Goal: Information Seeking & Learning: Check status

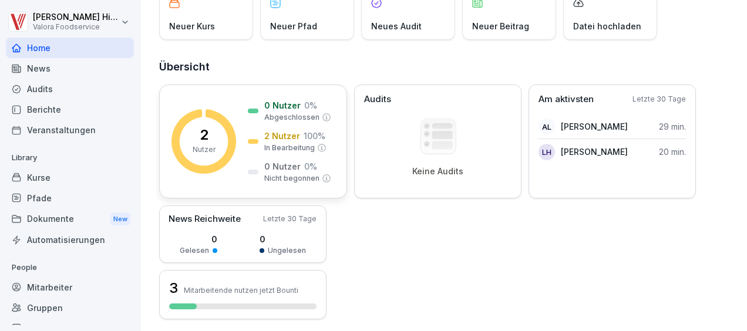
scroll to position [90, 0]
click at [289, 142] on p "In Bearbeitung" at bounding box center [289, 147] width 50 height 11
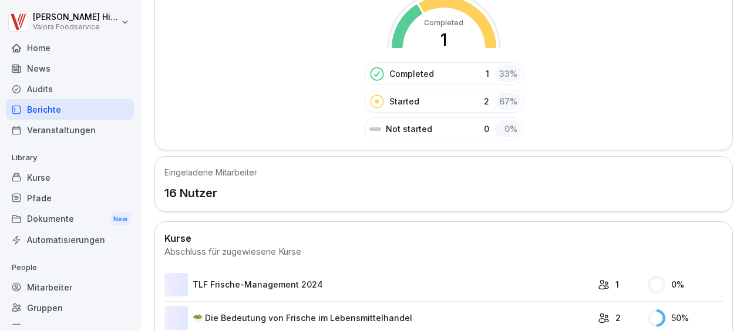
scroll to position [256, 0]
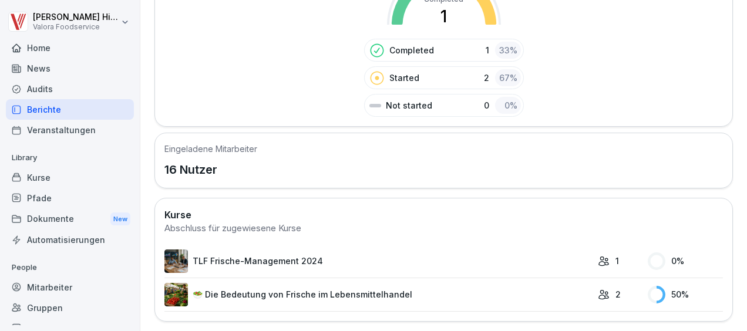
click at [432, 285] on link "🥗 Die Bedeutung von Frische im Lebensmittelhandel" at bounding box center [377, 294] width 427 height 23
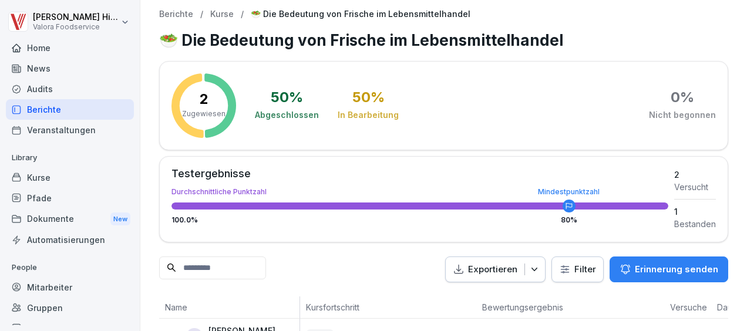
scroll to position [85, 0]
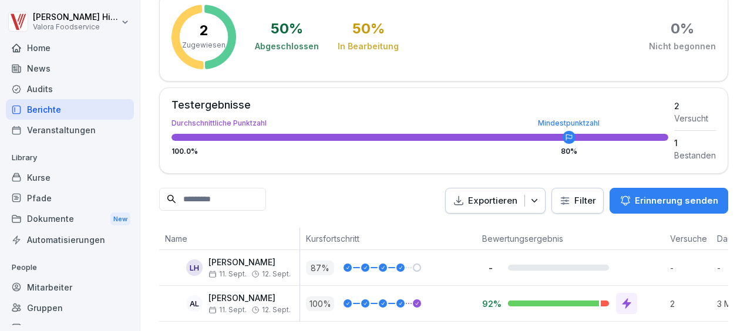
click at [333, 209] on div "2 Zugewiesen 50 % Abgeschlossen 50 % In Bearbeitung 0 % Nicht begonnen Testerge…" at bounding box center [443, 157] width 569 height 330
click at [45, 53] on div "Home" at bounding box center [70, 48] width 128 height 21
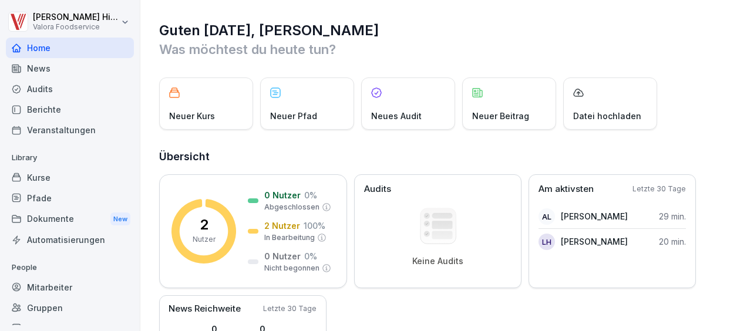
click at [45, 181] on div "Kurse" at bounding box center [70, 177] width 128 height 21
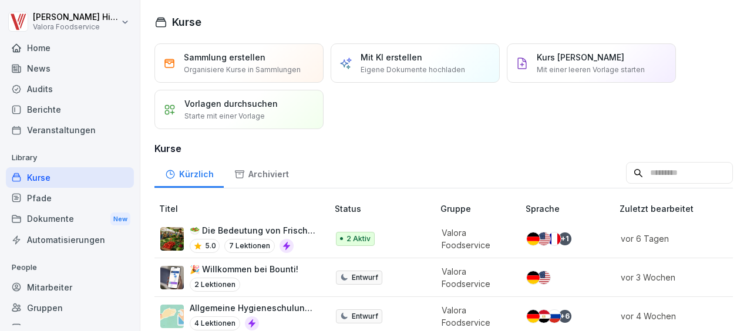
scroll to position [68, 0]
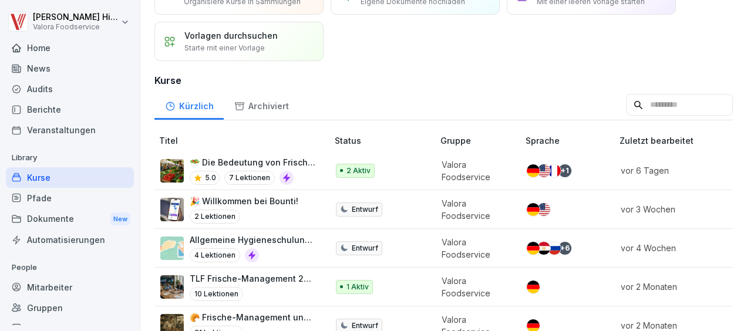
click at [326, 173] on td "🥗 Die Bedeutung von Frische im Lebensmittelhandel 5.0 7 Lektionen" at bounding box center [242, 170] width 176 height 39
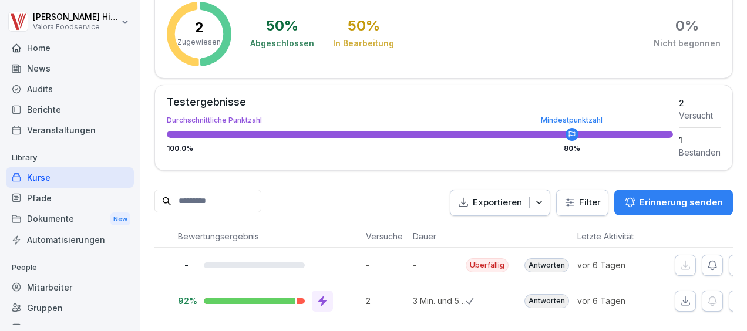
scroll to position [0, 358]
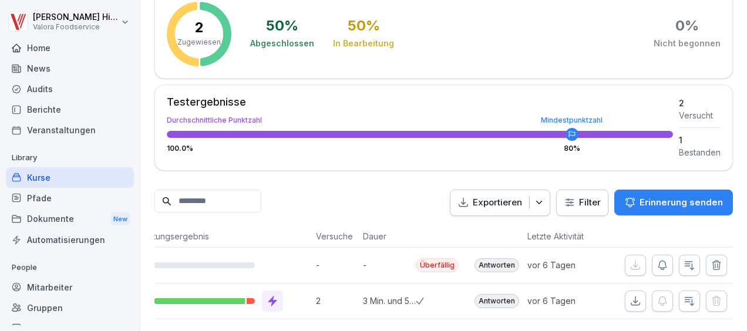
click at [495, 258] on div "Antworten" at bounding box center [496, 265] width 45 height 14
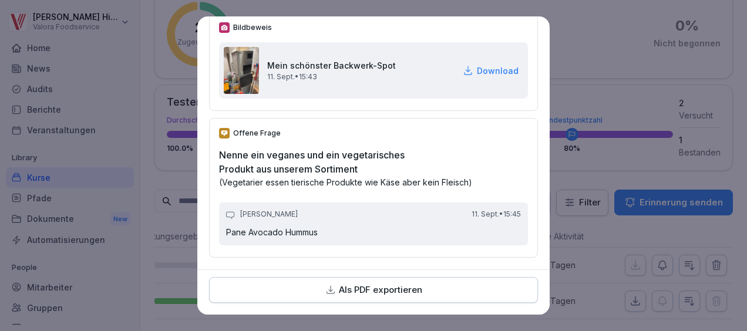
scroll to position [0, 0]
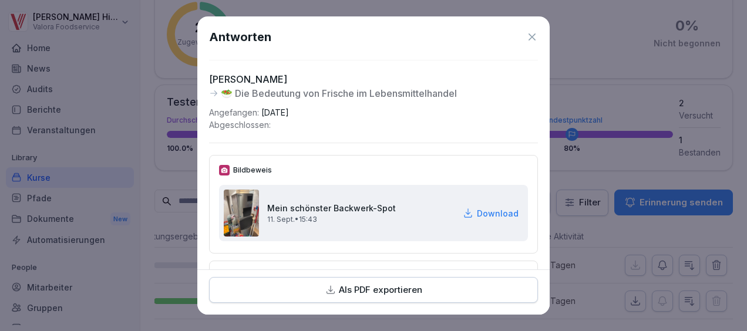
click at [526, 33] on icon at bounding box center [532, 37] width 12 height 12
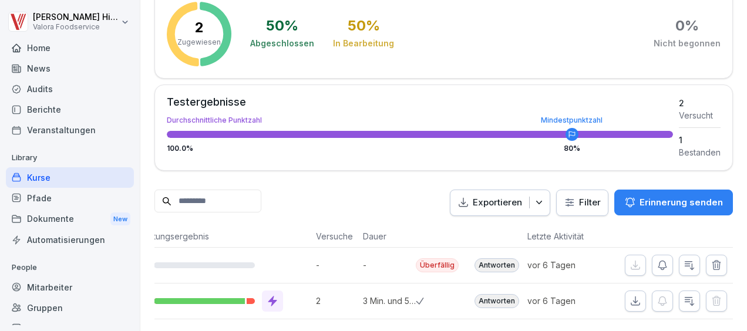
click at [689, 255] on button "button" at bounding box center [689, 265] width 21 height 21
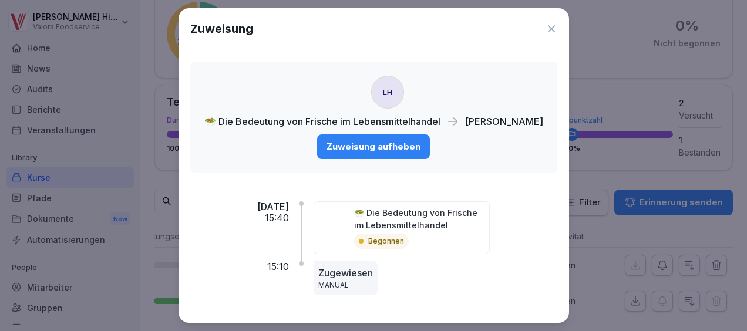
click at [404, 237] on p "Begonnen" at bounding box center [386, 241] width 36 height 11
click at [348, 207] on img at bounding box center [333, 221] width 29 height 29
click at [552, 28] on icon at bounding box center [551, 29] width 12 height 12
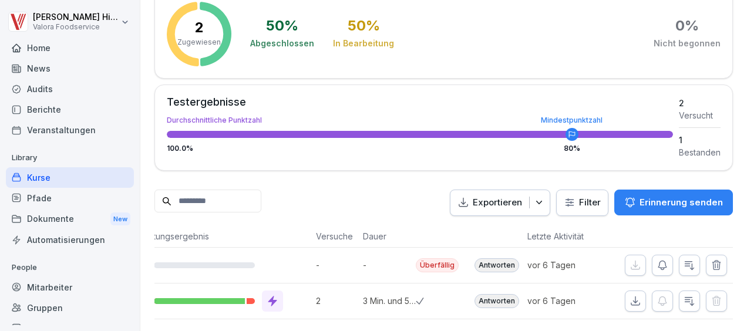
click at [74, 189] on div "Pfade" at bounding box center [70, 198] width 128 height 21
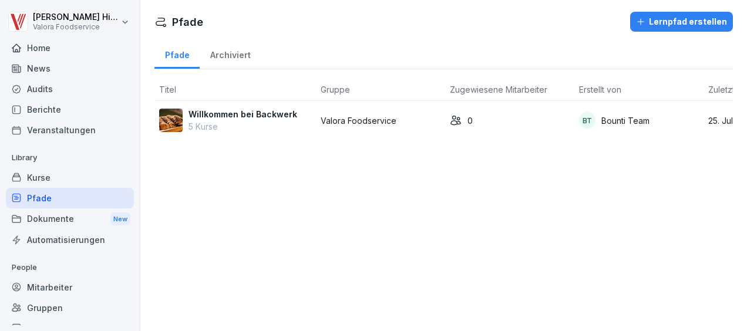
click at [311, 123] on div "Willkommen bei Backwerk 5 Kurse" at bounding box center [235, 120] width 152 height 25
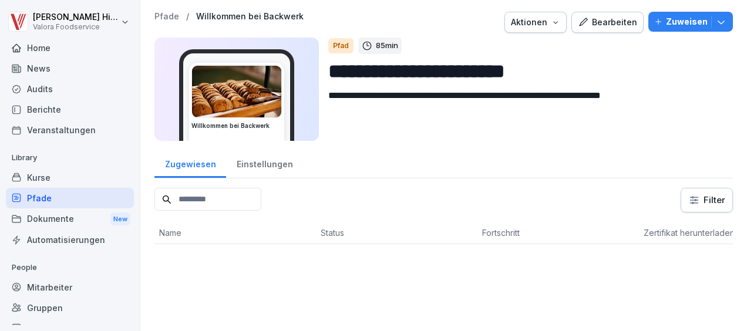
click at [25, 53] on div "Home" at bounding box center [70, 48] width 128 height 21
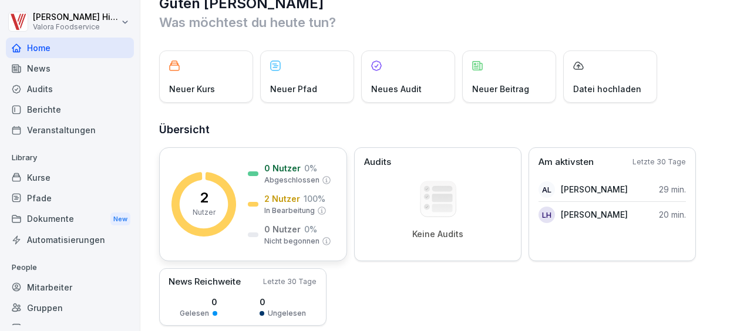
scroll to position [49, 0]
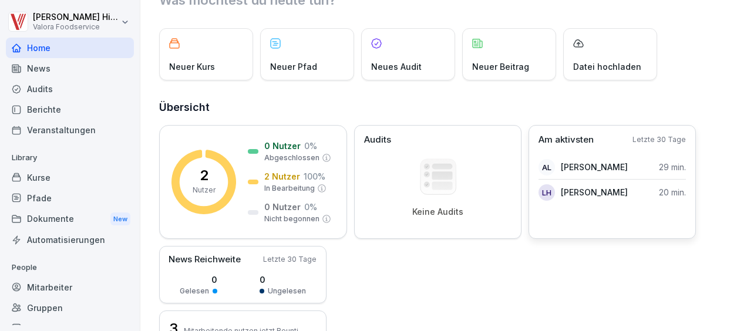
click at [599, 191] on p "[PERSON_NAME]" at bounding box center [594, 192] width 67 height 12
click at [550, 195] on div "LH" at bounding box center [546, 192] width 16 height 16
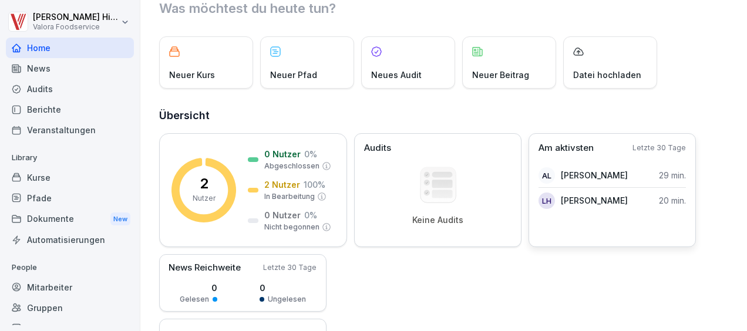
scroll to position [42, 0]
